Goal: Information Seeking & Learning: Check status

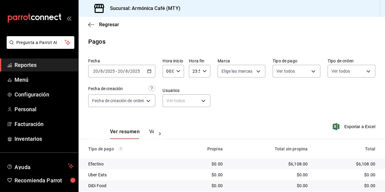
scroll to position [30, 0]
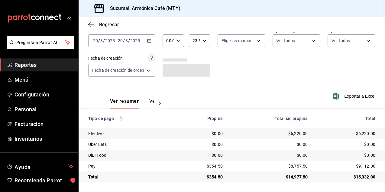
click at [137, 44] on div "[DATE] [DATE] - [DATE] [DATE]" at bounding box center [121, 40] width 67 height 13
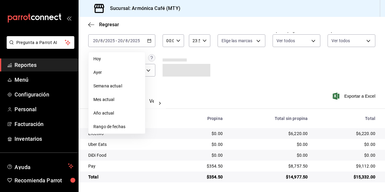
click at [107, 57] on span "Hoy" at bounding box center [116, 59] width 47 height 6
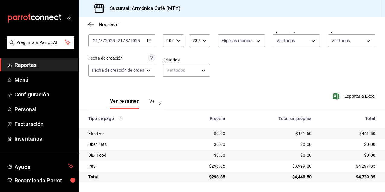
click at [146, 38] on div "[DATE] [DATE] - [DATE] [DATE]" at bounding box center [121, 40] width 67 height 13
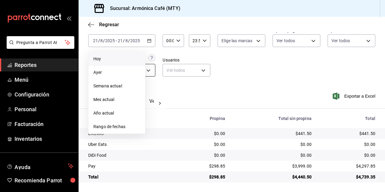
click at [119, 75] on li "Ayer" at bounding box center [116, 73] width 56 height 14
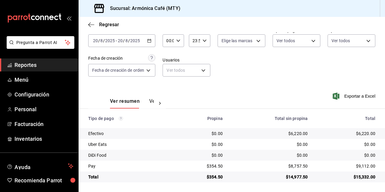
click at [151, 43] on icon "button" at bounding box center [149, 41] width 4 height 4
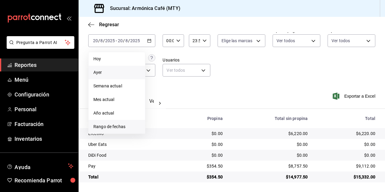
click at [118, 124] on span "Rango de fechas" at bounding box center [116, 127] width 47 height 6
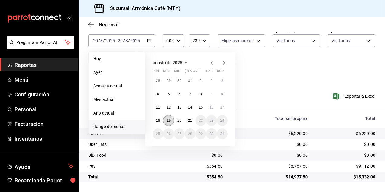
click at [168, 120] on abbr "19" at bounding box center [168, 121] width 4 height 4
click at [167, 120] on abbr "19" at bounding box center [168, 121] width 4 height 4
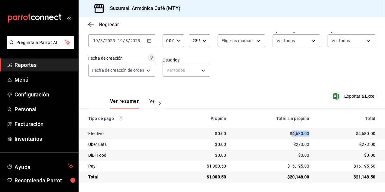
drag, startPoint x: 288, startPoint y: 132, endPoint x: 304, endPoint y: 133, distance: 16.0
click at [304, 133] on div "$4,680.00" at bounding box center [272, 134] width 73 height 6
copy div "4,680.00"
drag, startPoint x: 287, startPoint y: 166, endPoint x: 305, endPoint y: 166, distance: 18.1
click at [305, 166] on div "$15,195.00" at bounding box center [272, 166] width 73 height 6
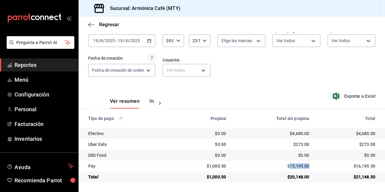
copy div "15,195.00"
drag, startPoint x: 207, startPoint y: 166, endPoint x: 224, endPoint y: 165, distance: 17.3
click at [224, 165] on div "$1,000.50" at bounding box center [202, 166] width 47 height 6
copy div "1,000.50"
click at [139, 44] on div "[DATE] [DATE] - [DATE] [DATE]" at bounding box center [121, 40] width 67 height 13
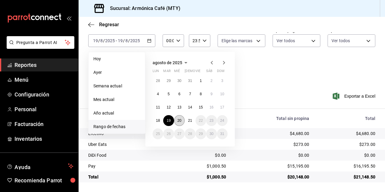
click at [178, 120] on abbr "20" at bounding box center [179, 121] width 4 height 4
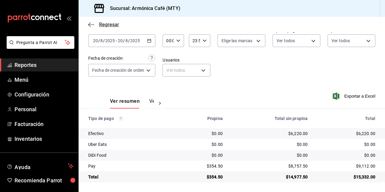
click at [111, 26] on span "Regresar" at bounding box center [109, 25] width 20 height 6
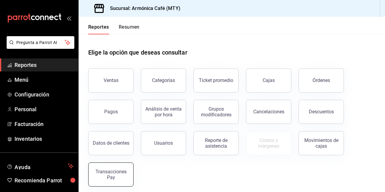
click at [118, 170] on div "Transacciones Pay" at bounding box center [110, 174] width 37 height 11
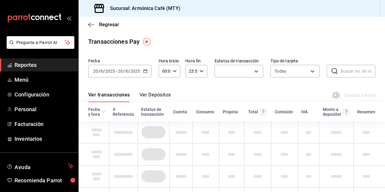
click at [170, 96] on button "Ver Depósitos" at bounding box center [155, 97] width 31 height 10
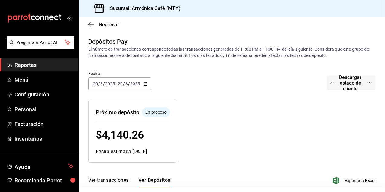
scroll to position [50, 0]
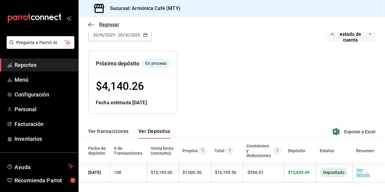
click at [102, 23] on span "Regresar" at bounding box center [109, 25] width 20 height 6
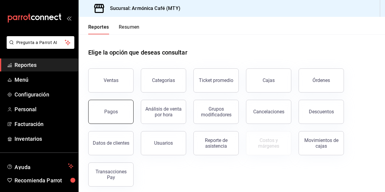
click at [112, 111] on div "Pagos" at bounding box center [111, 112] width 14 height 6
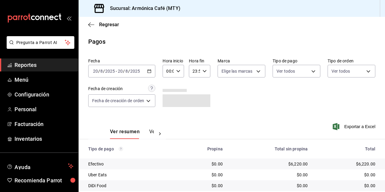
scroll to position [30, 0]
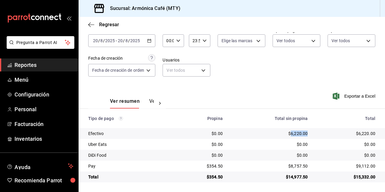
drag, startPoint x: 287, startPoint y: 133, endPoint x: 304, endPoint y: 137, distance: 17.6
click at [304, 137] on td "$6,220.00" at bounding box center [269, 133] width 85 height 11
copy div "6,220.00"
drag, startPoint x: 287, startPoint y: 167, endPoint x: 303, endPoint y: 168, distance: 16.6
click at [303, 168] on td "$8,757.50" at bounding box center [269, 166] width 85 height 11
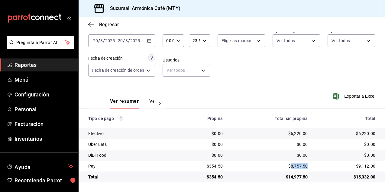
copy div "8,757.50"
drag, startPoint x: 207, startPoint y: 166, endPoint x: 220, endPoint y: 166, distance: 13.6
click at [220, 166] on div "$354.50" at bounding box center [201, 166] width 41 height 6
copy div "354.50"
click at [149, 41] on icon "button" at bounding box center [149, 41] width 4 height 4
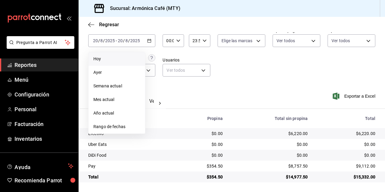
click at [106, 57] on span "Hoy" at bounding box center [116, 59] width 47 height 6
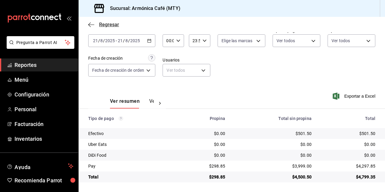
click at [98, 24] on span "Regresar" at bounding box center [103, 25] width 31 height 6
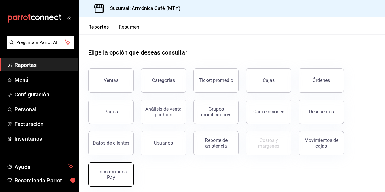
click at [120, 171] on div "Transacciones Pay" at bounding box center [110, 174] width 37 height 11
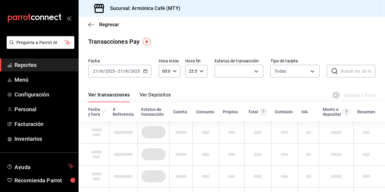
click at [154, 97] on button "Ver Depósitos" at bounding box center [155, 97] width 31 height 10
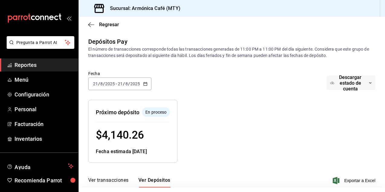
scroll to position [50, 0]
